Goal: Task Accomplishment & Management: Manage account settings

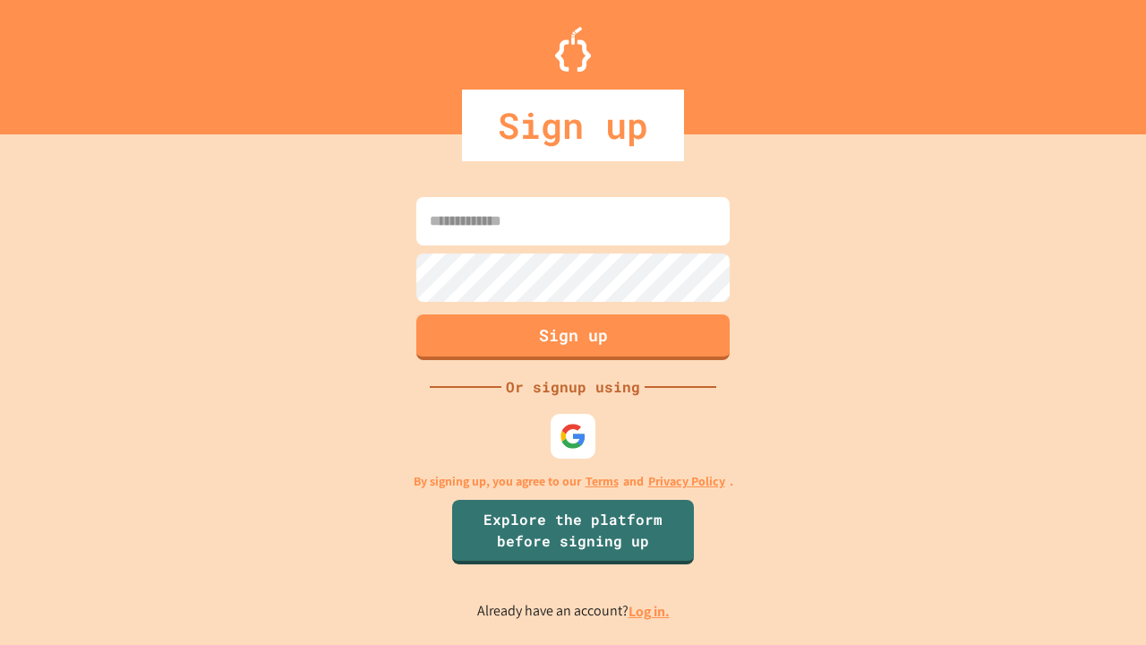
click at [650, 611] on link "Log in." at bounding box center [648, 611] width 41 height 19
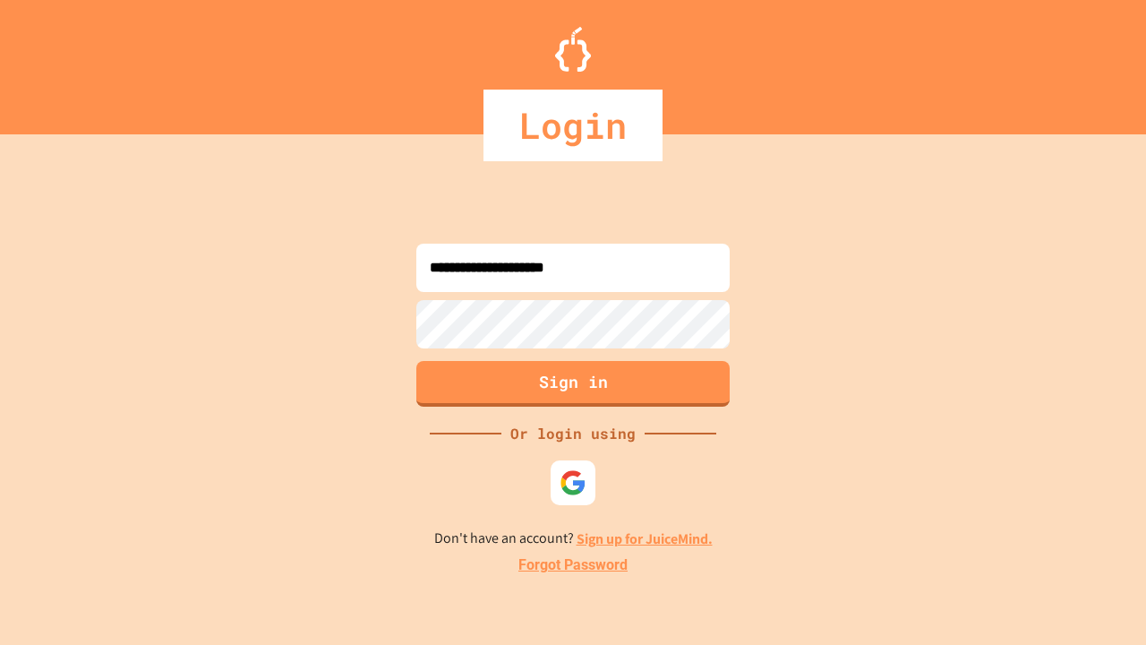
type input "**********"
